Goal: Task Accomplishment & Management: Use online tool/utility

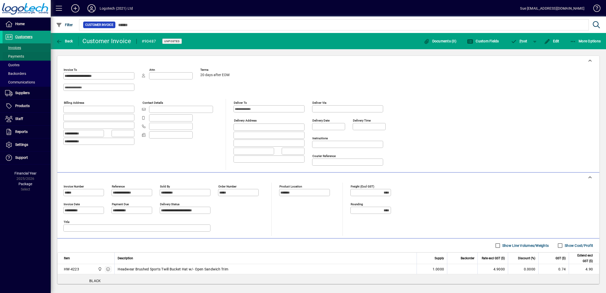
scroll to position [50, 0]
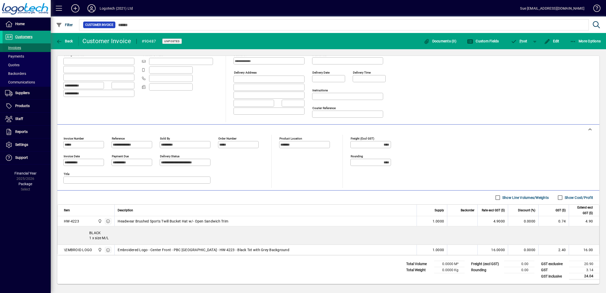
click at [17, 47] on span "Invoices" at bounding box center [13, 48] width 16 height 4
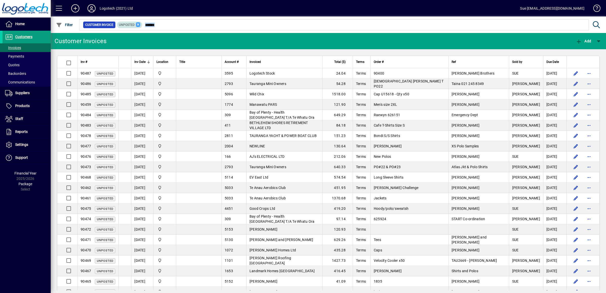
click at [136, 22] on mat-form-field "Customer Invoice Unposted" at bounding box center [340, 24] width 525 height 16
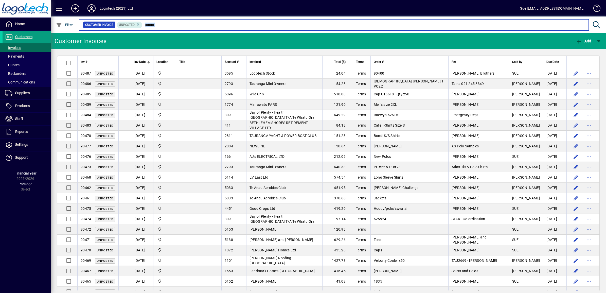
drag, startPoint x: 136, startPoint y: 22, endPoint x: 173, endPoint y: 28, distance: 37.2
click at [173, 28] on input "text" at bounding box center [363, 24] width 442 height 7
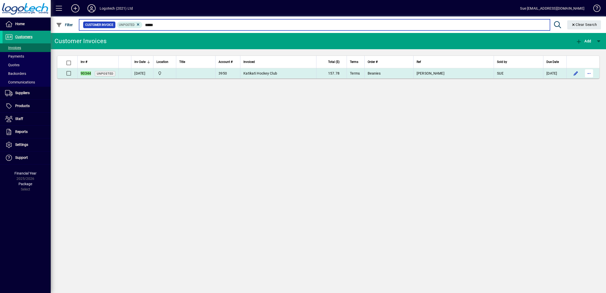
type input "*****"
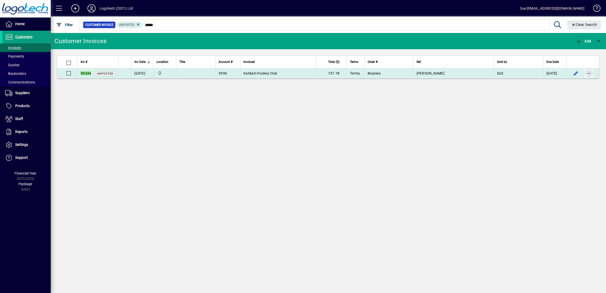
click at [586, 74] on span "button" at bounding box center [589, 73] width 12 height 12
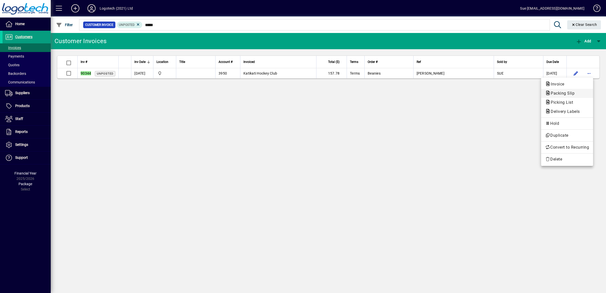
click at [575, 91] on span "Packing Slip" at bounding box center [561, 93] width 32 height 5
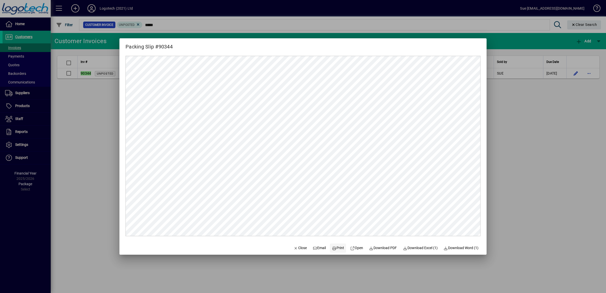
click at [334, 248] on span "Print" at bounding box center [338, 247] width 12 height 5
click at [298, 245] on span "Close" at bounding box center [299, 247] width 13 height 5
